Goal: Task Accomplishment & Management: Use online tool/utility

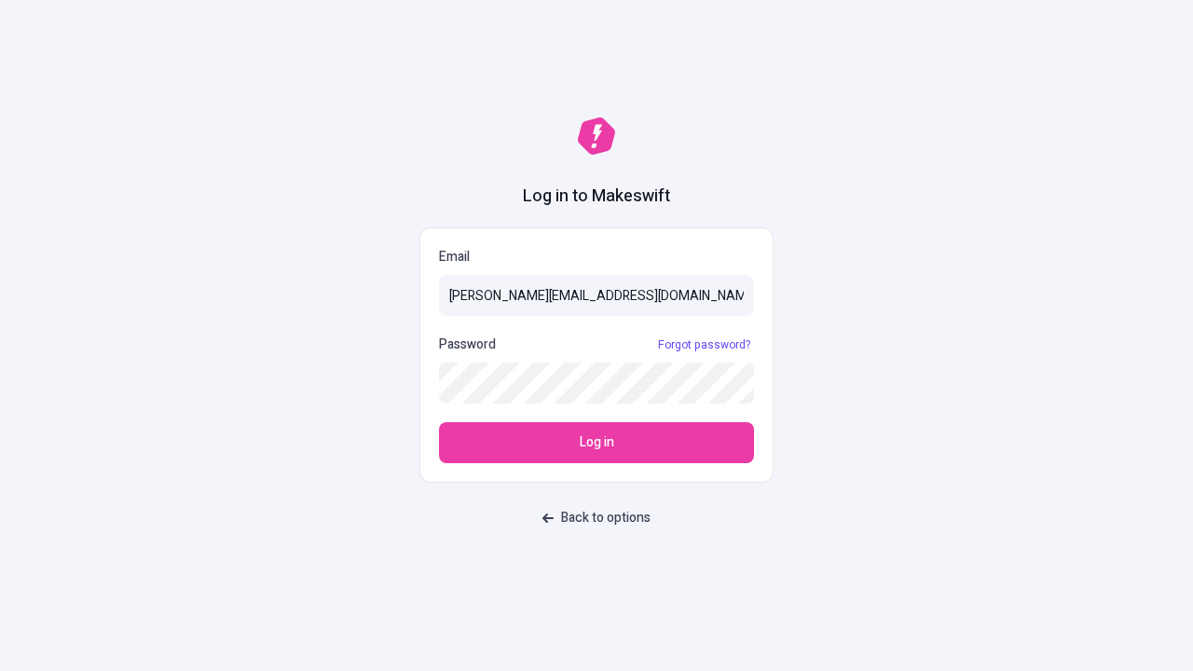
type input "[PERSON_NAME][EMAIL_ADDRESS][DOMAIN_NAME]"
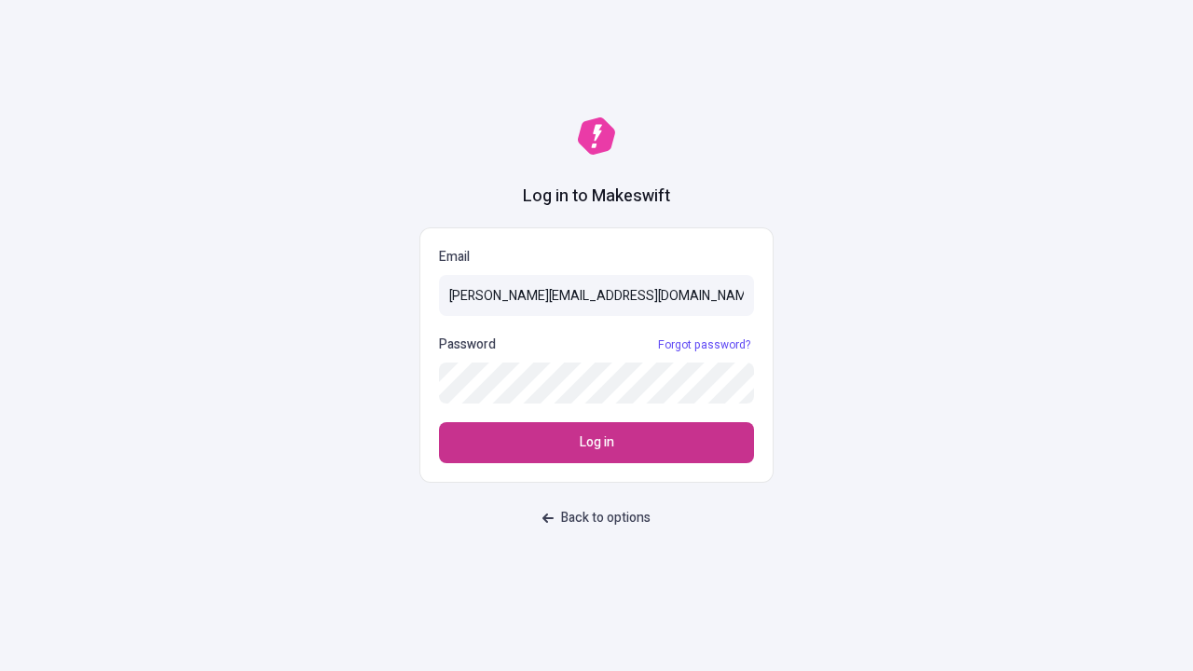
click at [597, 443] on span "Log in" at bounding box center [597, 443] width 34 height 21
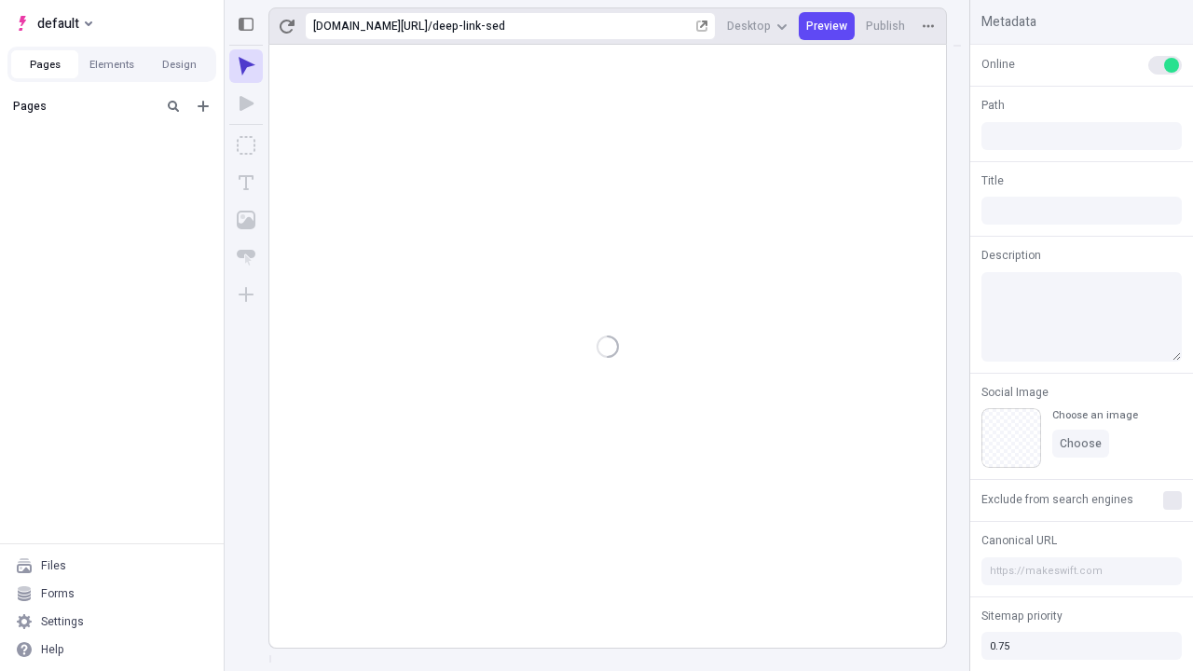
type input "/deep-link-sed"
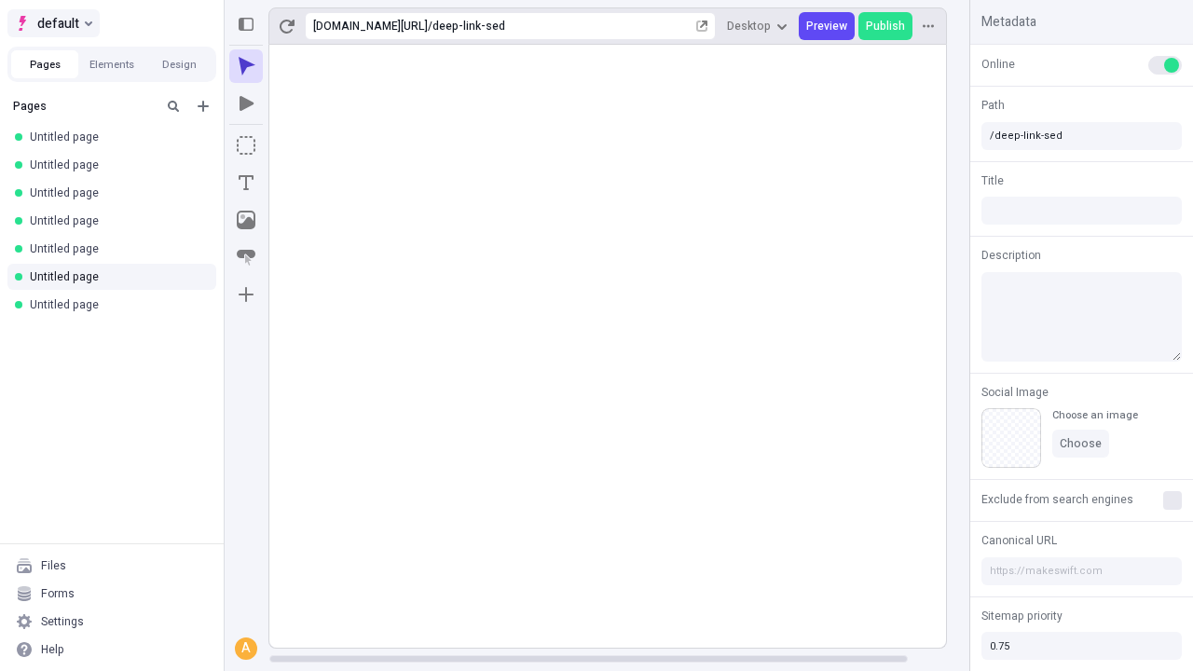
click at [52, 23] on span "default" at bounding box center [58, 23] width 42 height 22
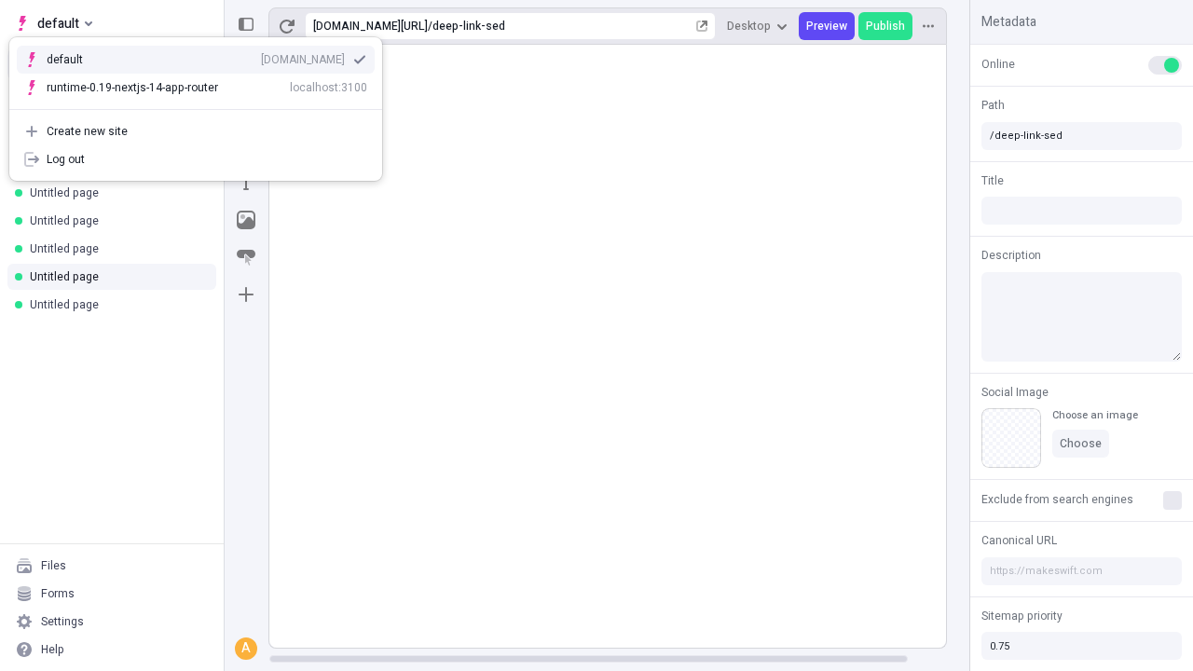
click at [261, 56] on div "[DOMAIN_NAME]" at bounding box center [303, 59] width 84 height 15
click at [203, 106] on icon "Add new" at bounding box center [203, 106] width 11 height 11
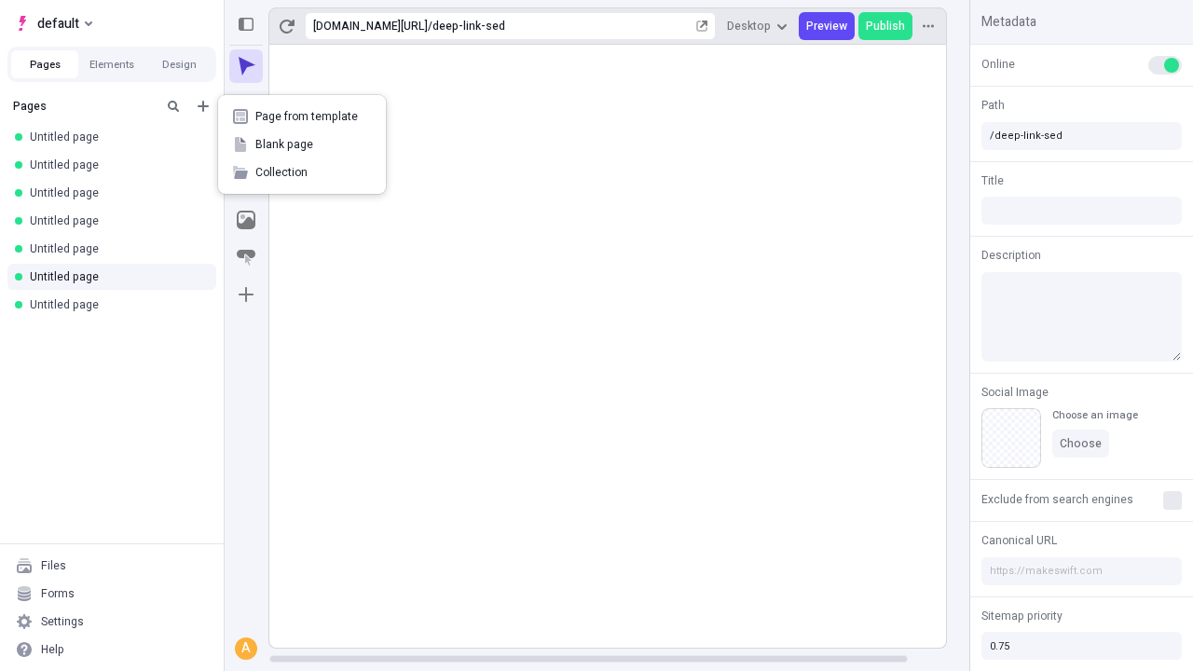
click at [302, 144] on span "Blank page" at bounding box center [313, 144] width 116 height 15
click at [246, 145] on icon "Box" at bounding box center [246, 145] width 19 height 19
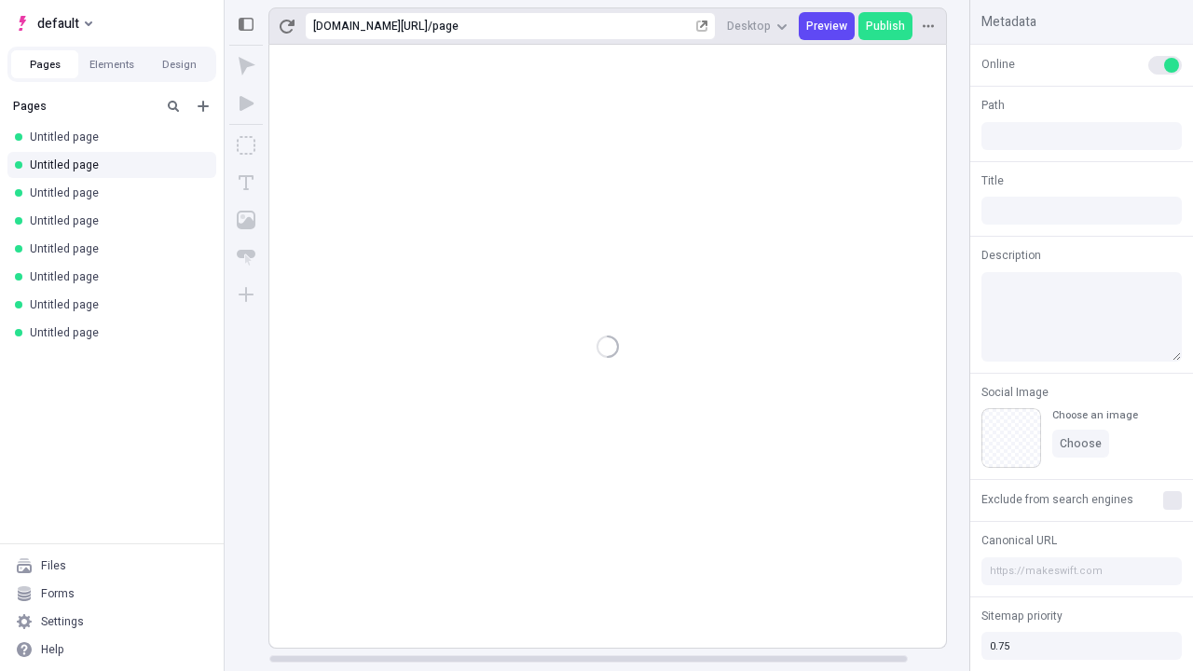
type input "/page"
click at [626, 82] on rect at bounding box center [627, 346] width 717 height 603
